Goal: Navigation & Orientation: Go to known website

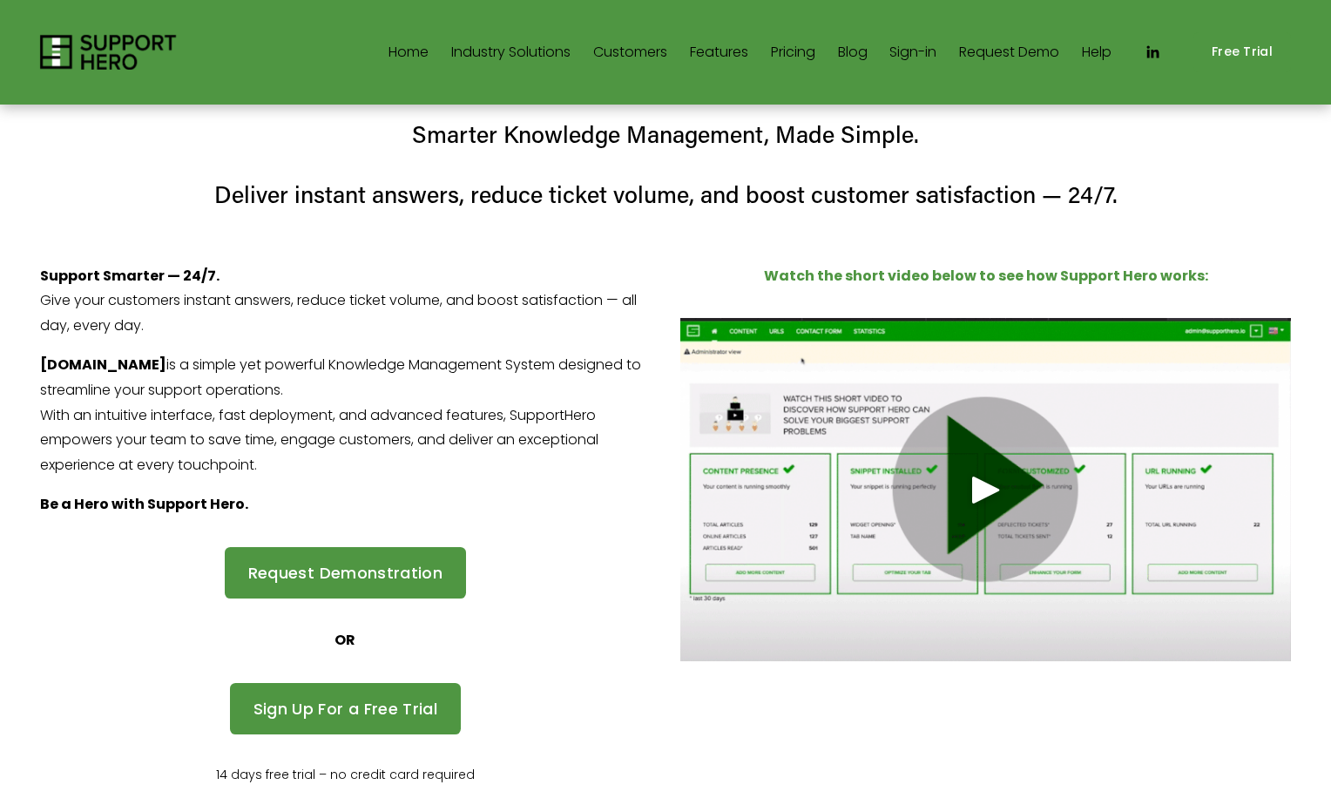
click at [70, 49] on img at bounding box center [108, 52] width 137 height 35
click at [988, 489] on div "Play" at bounding box center [986, 490] width 42 height 42
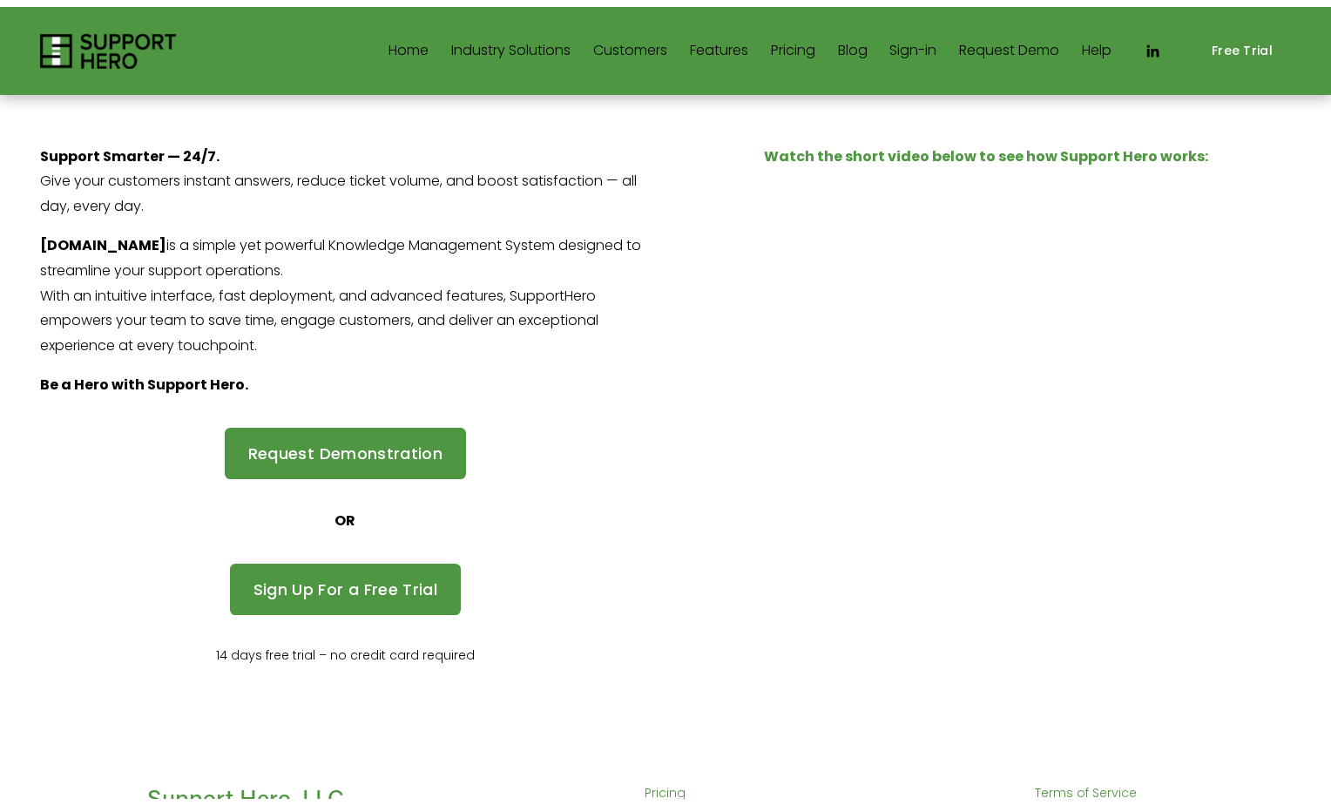
scroll to position [109, 0]
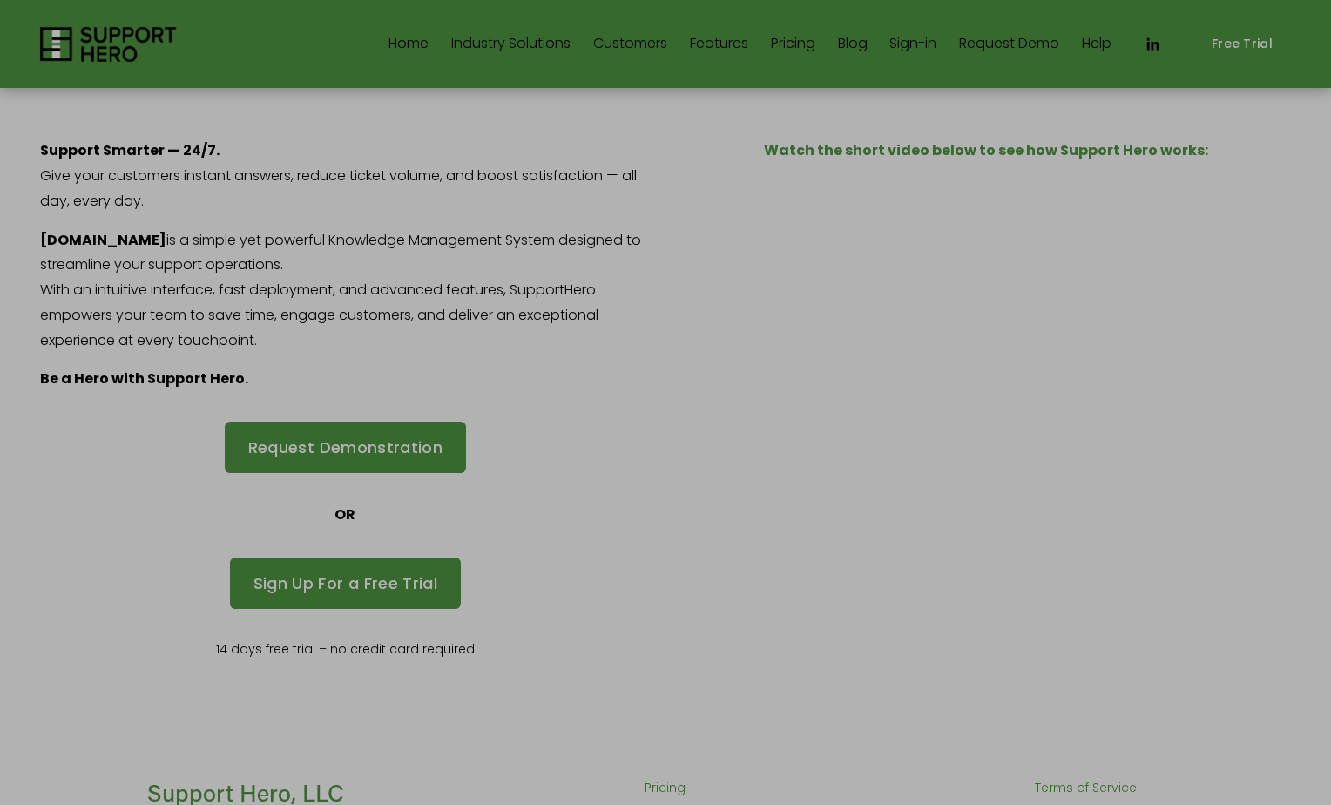
click at [985, 375] on div at bounding box center [665, 402] width 1331 height 805
